Goal: Task Accomplishment & Management: Complete application form

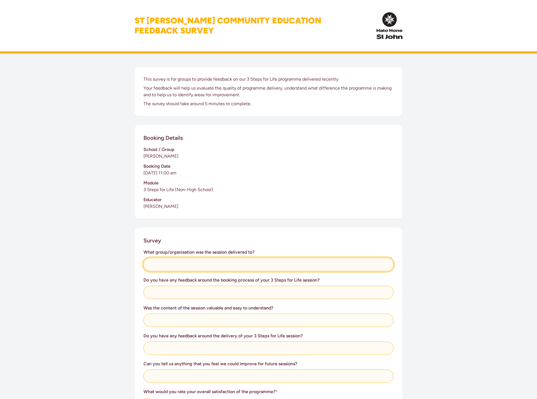
click at [170, 265] on input "text" at bounding box center [268, 264] width 250 height 13
type input "[PERSON_NAME] New Zealand office staff"
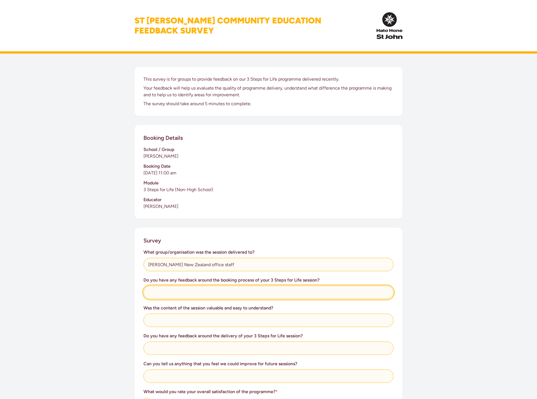
click at [162, 293] on input "text" at bounding box center [268, 292] width 250 height 13
type input "It was easy, little slow but got all the information back once contact made"
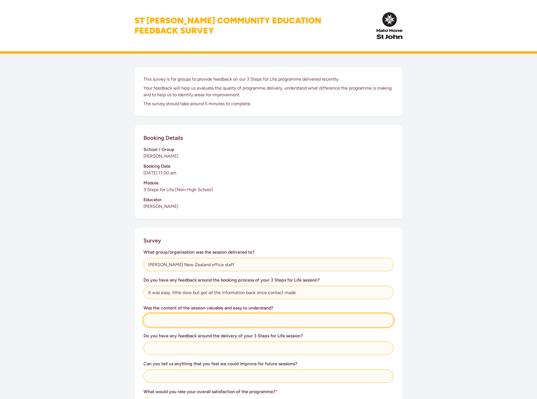
click at [190, 326] on input "text" at bounding box center [268, 320] width 250 height 13
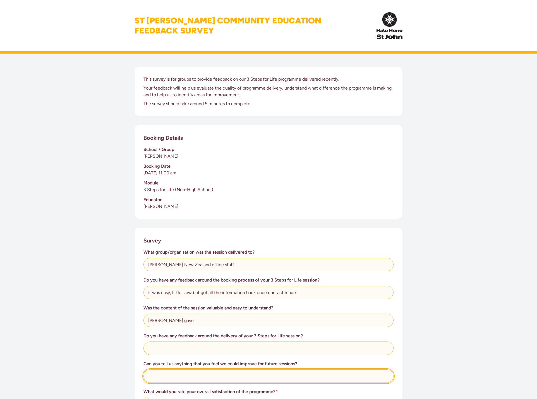
click at [168, 377] on input "text" at bounding box center [268, 375] width 250 height 13
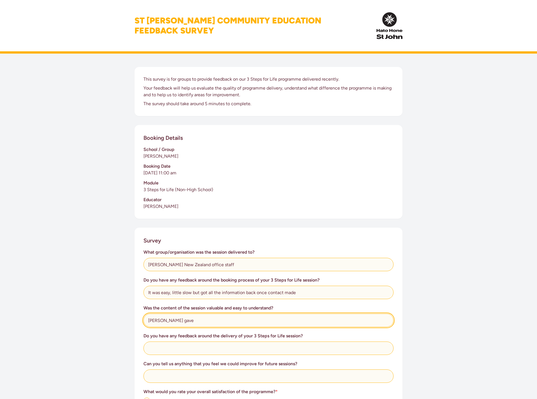
click at [183, 319] on input "[PERSON_NAME] gave" at bounding box center [268, 320] width 250 height 13
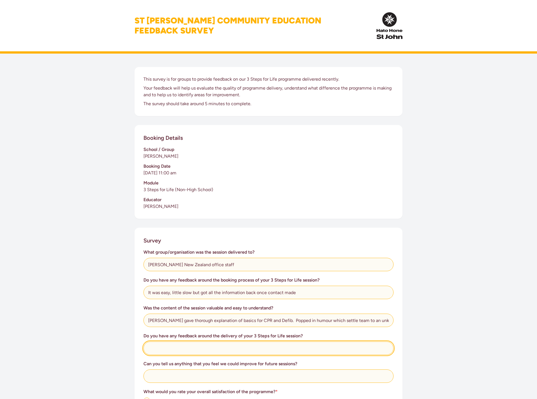
click at [165, 352] on input "text" at bounding box center [268, 348] width 250 height 13
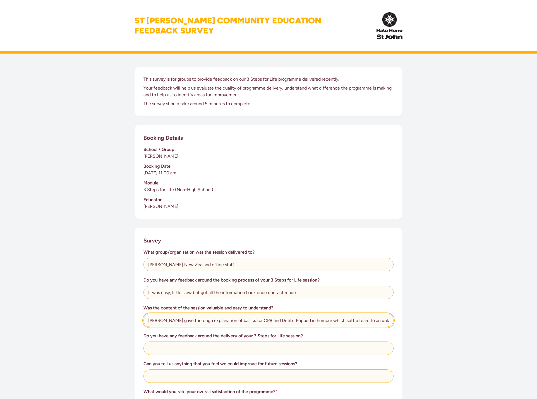
scroll to position [0, 51]
drag, startPoint x: 279, startPoint y: 321, endPoint x: 437, endPoint y: 316, distance: 158.3
click at [437, 316] on div "This survey is for groups to provide feedback on our 3 Steps for Life programme…" at bounding box center [268, 297] width 537 height 487
type input "[PERSON_NAME] gave thorough explanation of basics for CPR and Defib."
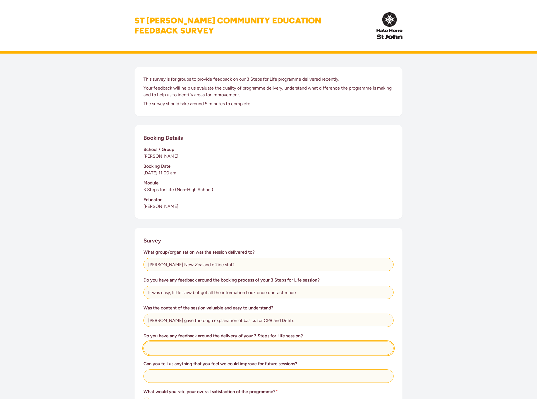
click at [203, 347] on input "text" at bounding box center [268, 348] width 250 height 13
paste input "Popped in humour which settle team to an unknown potentially confronting topic"
type input "Popped in humour which settle team to an unknown potentially confronting topic.…"
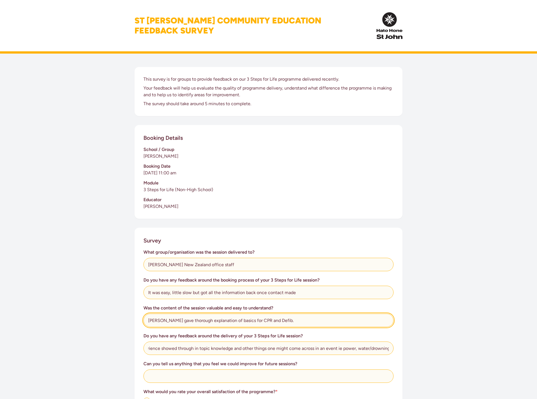
scroll to position [0, 0]
click at [284, 321] on input "[PERSON_NAME] gave thorough explanation of basics for CPR and Defib." at bounding box center [268, 320] width 250 height 13
type input "[PERSON_NAME] gave thorough explanation of basics for CPR and Defib and event s…"
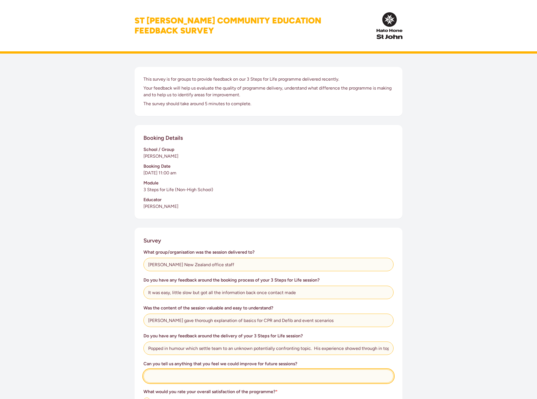
click at [173, 382] on input "text" at bounding box center [268, 375] width 250 height 13
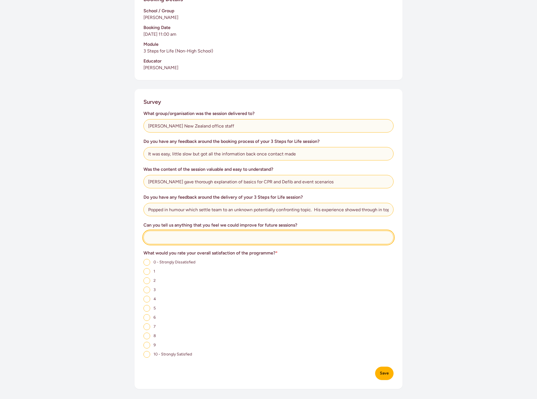
scroll to position [140, 0]
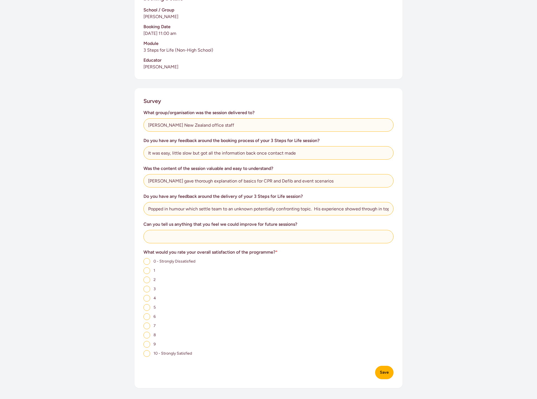
click at [147, 344] on input "9" at bounding box center [146, 344] width 7 height 7
radio input "true"
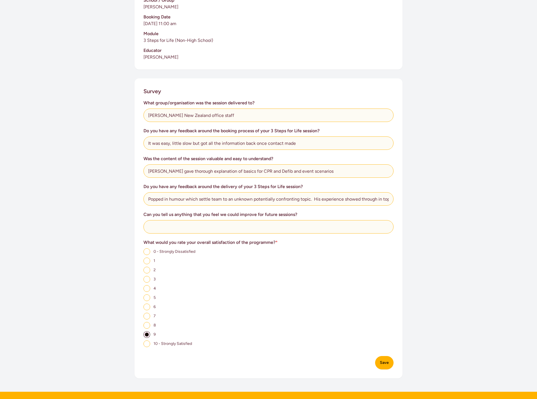
scroll to position [132, 0]
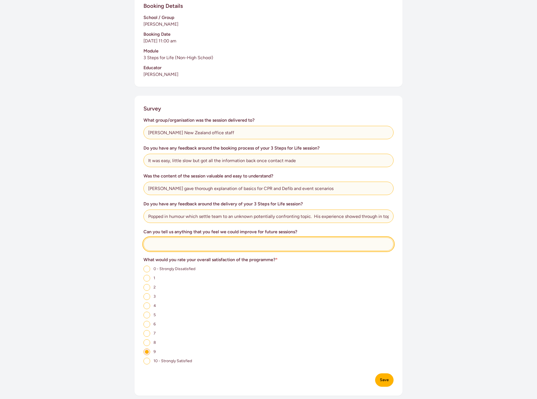
click at [156, 244] on input "text" at bounding box center [268, 243] width 250 height 13
click at [365, 245] on input "board with the apps that were appropriate so members know what can download tha…" at bounding box center [268, 243] width 250 height 13
type input "board with the apps that were appropriate so members know what can download tha…"
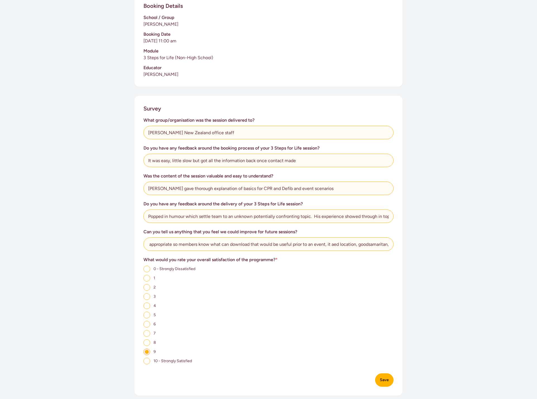
scroll to position [0, 0]
click at [383, 381] on button "Save" at bounding box center [384, 379] width 18 height 13
